Goal: Information Seeking & Learning: Learn about a topic

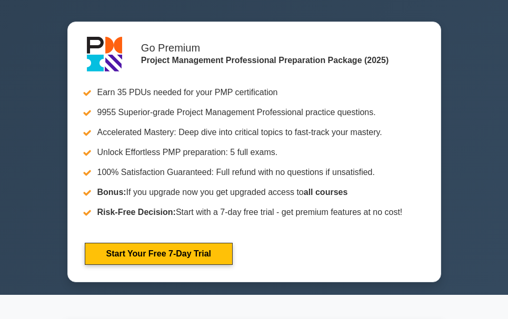
scroll to position [632, 0]
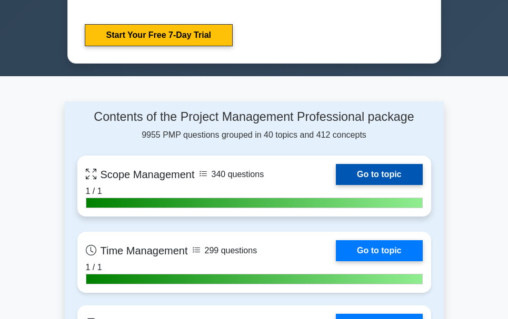
click at [371, 173] on link "Go to topic" at bounding box center [379, 174] width 86 height 21
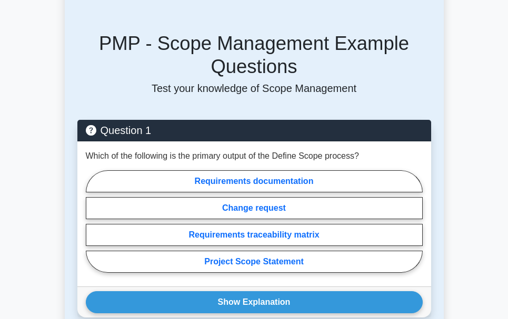
scroll to position [474, 0]
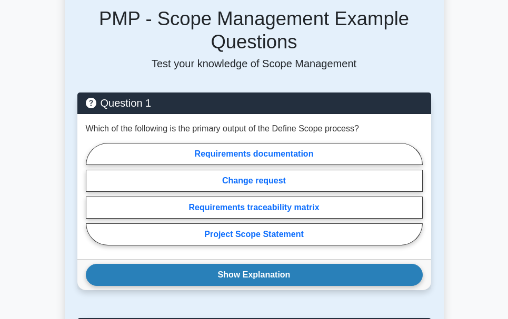
click at [229, 273] on button "Show Explanation" at bounding box center [254, 275] width 337 height 22
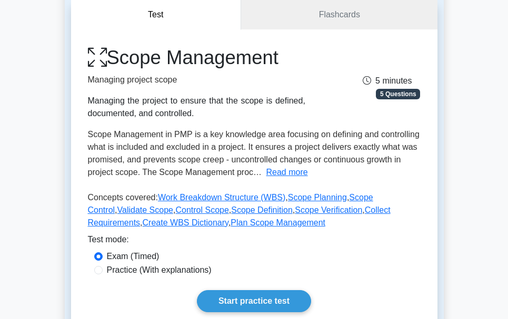
scroll to position [105, 0]
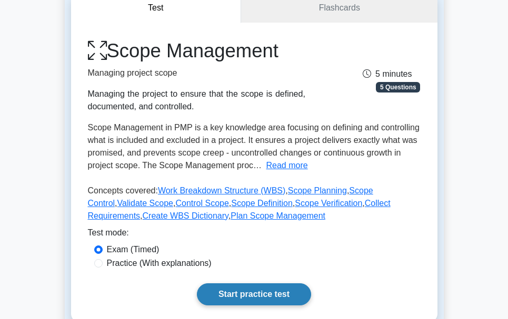
click at [257, 295] on link "Start practice test" at bounding box center [254, 295] width 114 height 22
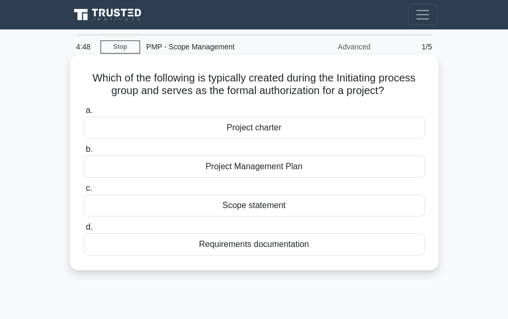
click at [259, 131] on div "Project charter" at bounding box center [254, 128] width 341 height 22
click at [84, 114] on input "a. Project charter" at bounding box center [84, 110] width 0 height 7
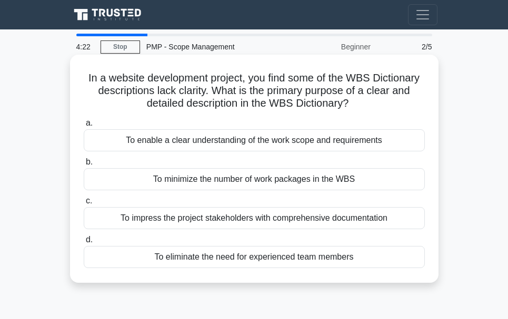
click at [243, 138] on div "To enable a clear understanding of the work scope and requirements" at bounding box center [254, 140] width 341 height 22
click at [84, 127] on input "a. To enable a clear understanding of the work scope and requirements" at bounding box center [84, 123] width 0 height 7
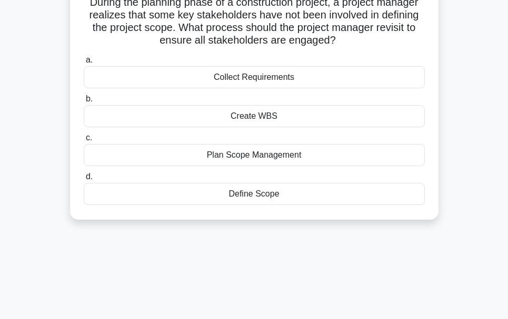
scroll to position [53, 0]
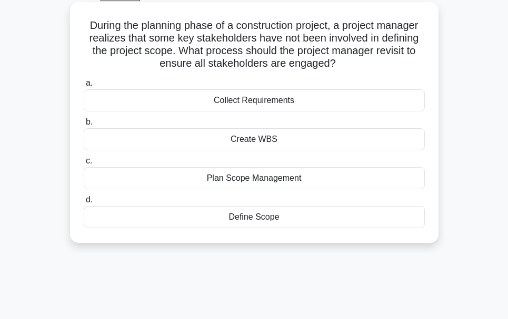
click at [249, 99] on div "Collect Requirements" at bounding box center [254, 100] width 341 height 22
click at [84, 87] on input "a. Collect Requirements" at bounding box center [84, 83] width 0 height 7
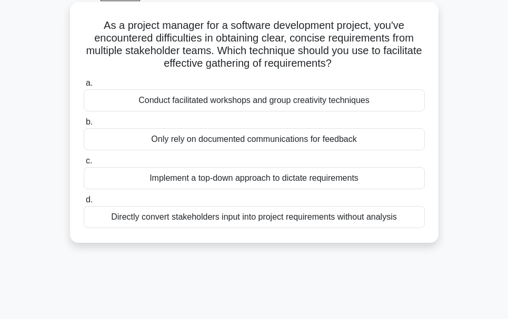
click at [234, 102] on div "Conduct facilitated workshops and group creativity techniques" at bounding box center [254, 100] width 341 height 22
click at [84, 87] on input "a. Conduct facilitated workshops and group creativity techniques" at bounding box center [84, 83] width 0 height 7
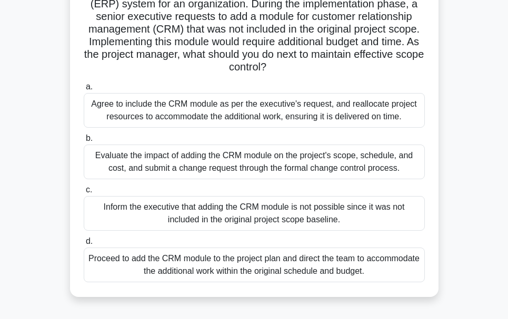
scroll to position [105, 0]
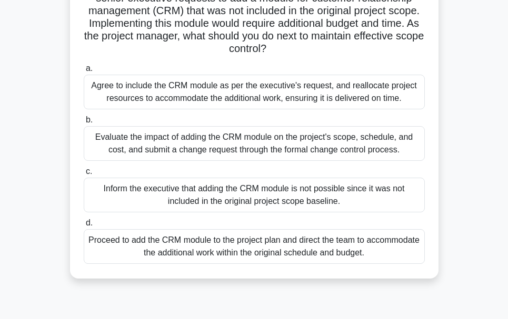
click at [325, 144] on div "Evaluate the impact of adding the CRM module on the project's scope, schedule, …" at bounding box center [254, 143] width 341 height 35
click at [84, 124] on input "b. Evaluate the impact of adding the CRM module on the project's scope, schedul…" at bounding box center [84, 120] width 0 height 7
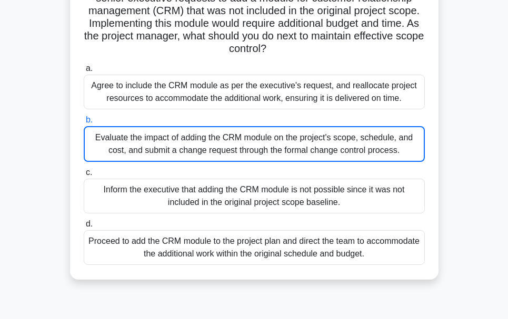
scroll to position [185, 0]
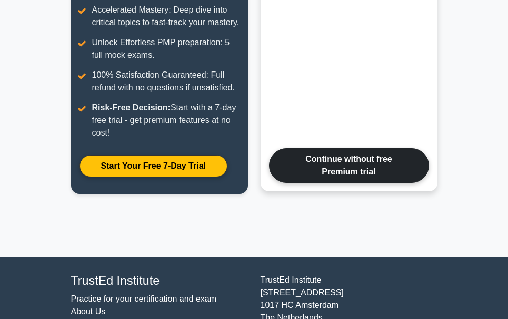
scroll to position [253, 0]
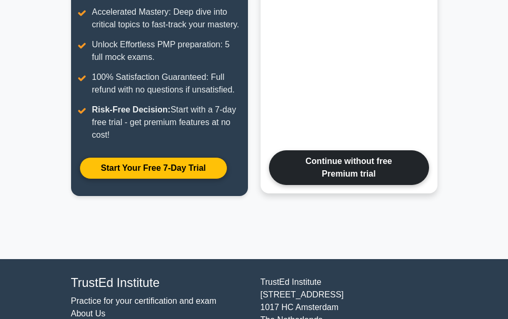
click at [341, 171] on link "Continue without free Premium trial" at bounding box center [349, 168] width 160 height 35
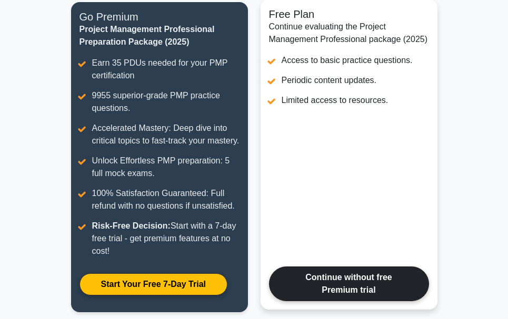
scroll to position [95, 0]
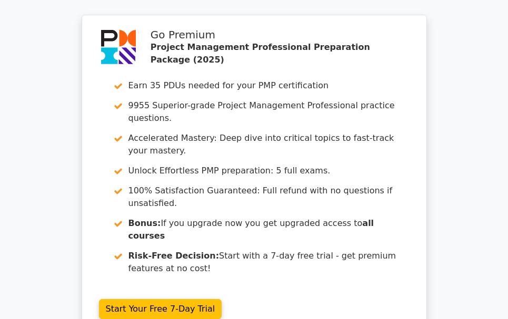
scroll to position [1551, 0]
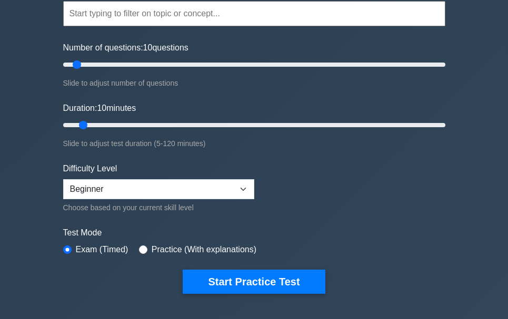
scroll to position [158, 0]
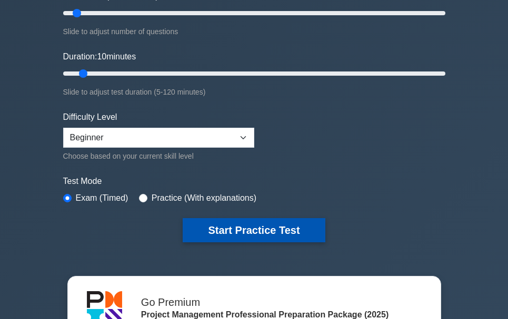
click at [262, 231] on button "Start Practice Test" at bounding box center [254, 230] width 142 height 24
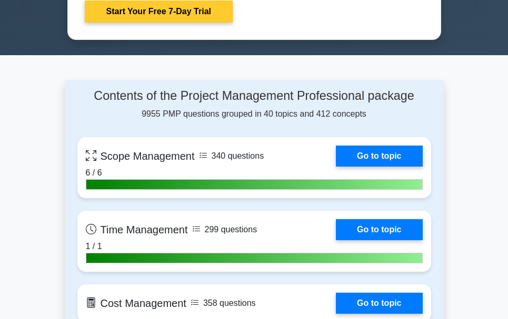
scroll to position [789, 0]
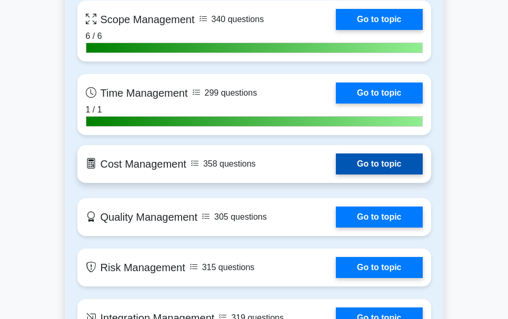
click at [372, 162] on link "Go to topic" at bounding box center [379, 164] width 86 height 21
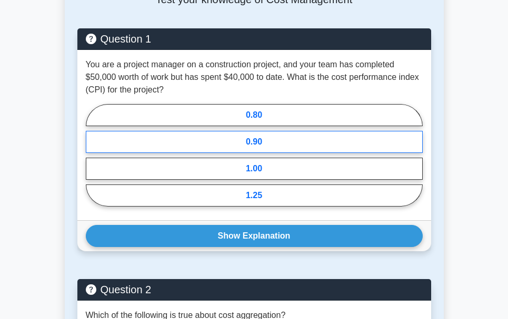
scroll to position [526, 0]
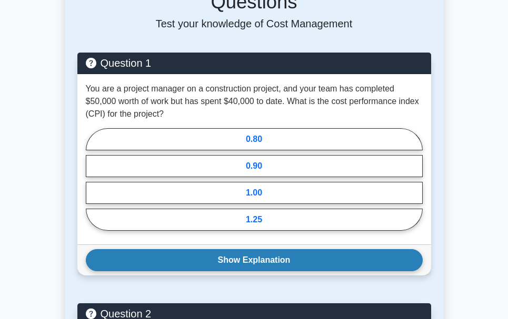
click at [282, 249] on button "Show Explanation" at bounding box center [254, 260] width 337 height 22
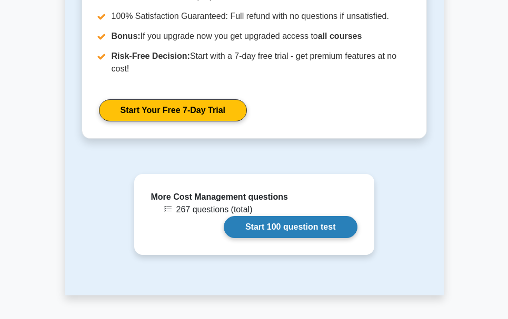
scroll to position [1844, 0]
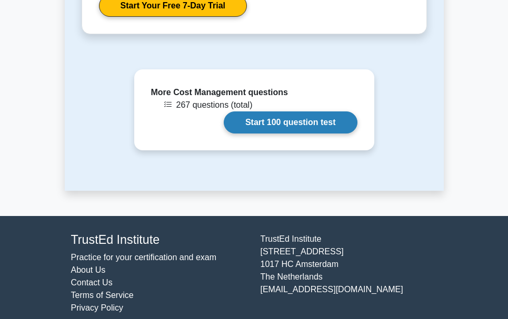
click at [288, 112] on link "Start 100 question test" at bounding box center [291, 123] width 134 height 22
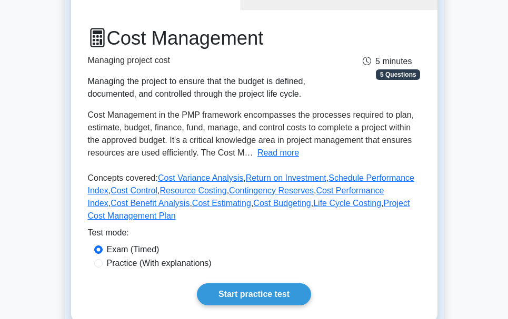
scroll to position [0, 0]
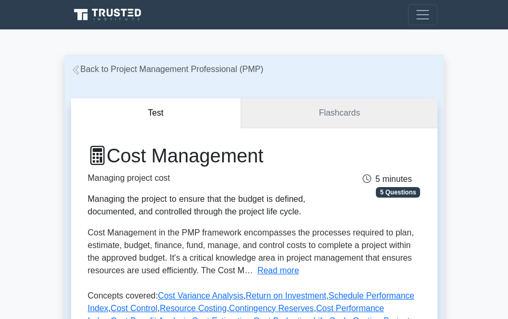
click at [325, 112] on link "Flashcards" at bounding box center [339, 113] width 196 height 30
